Goal: Task Accomplishment & Management: Manage account settings

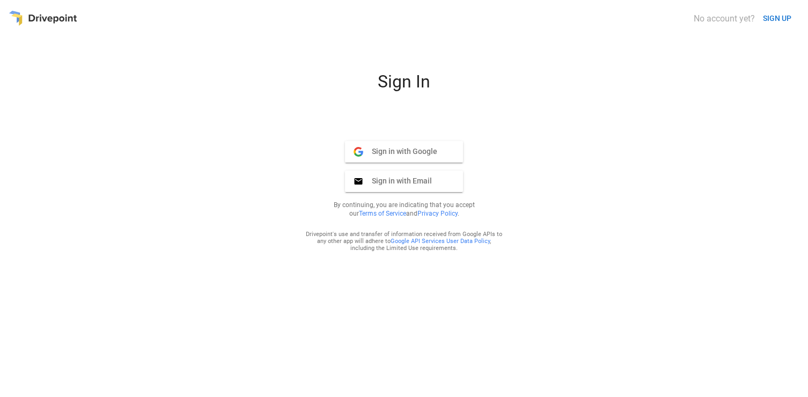
click at [430, 153] on span "Sign in with Google" at bounding box center [400, 151] width 74 height 10
click at [395, 153] on span "Sign in with Google" at bounding box center [400, 151] width 74 height 10
click at [406, 153] on span "Sign in with Google" at bounding box center [400, 151] width 74 height 10
